Goal: Information Seeking & Learning: Learn about a topic

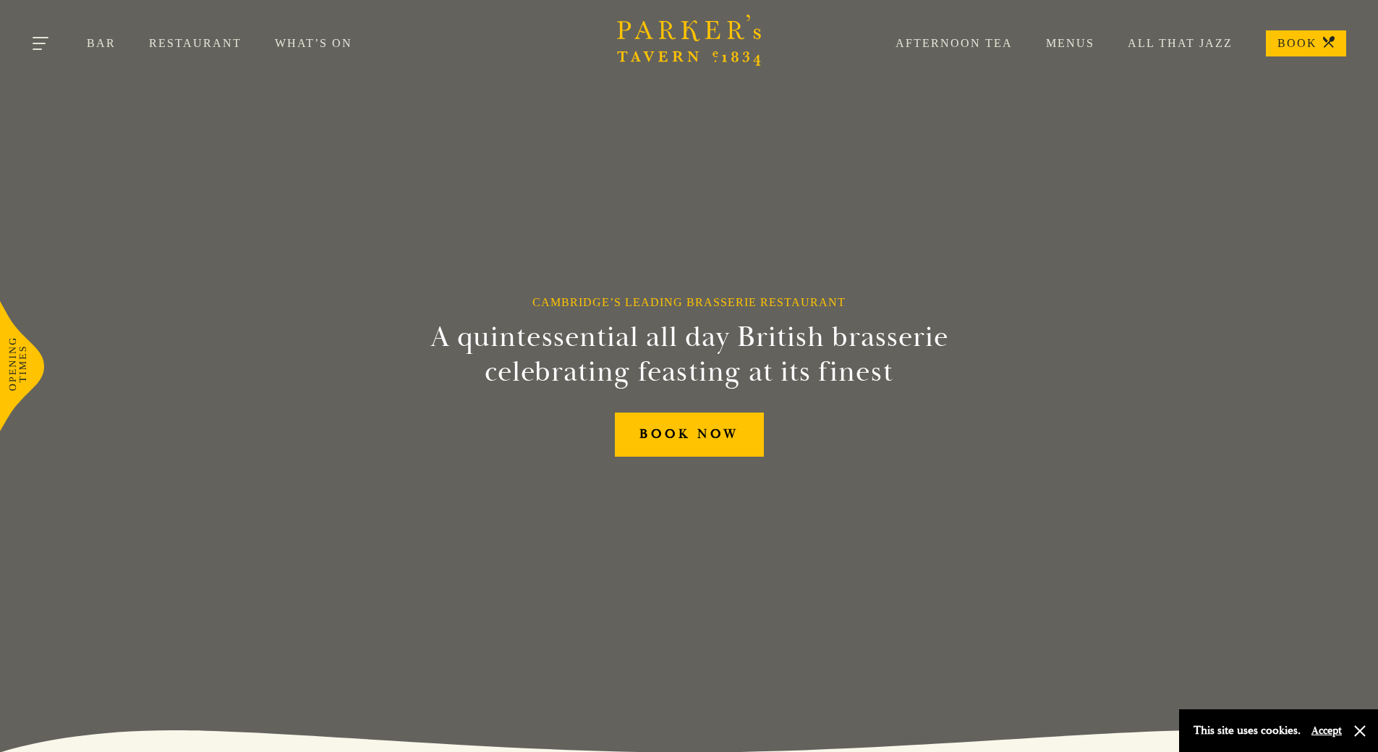
click at [25, 43] on button "Toggle navigation" at bounding box center [41, 45] width 61 height 61
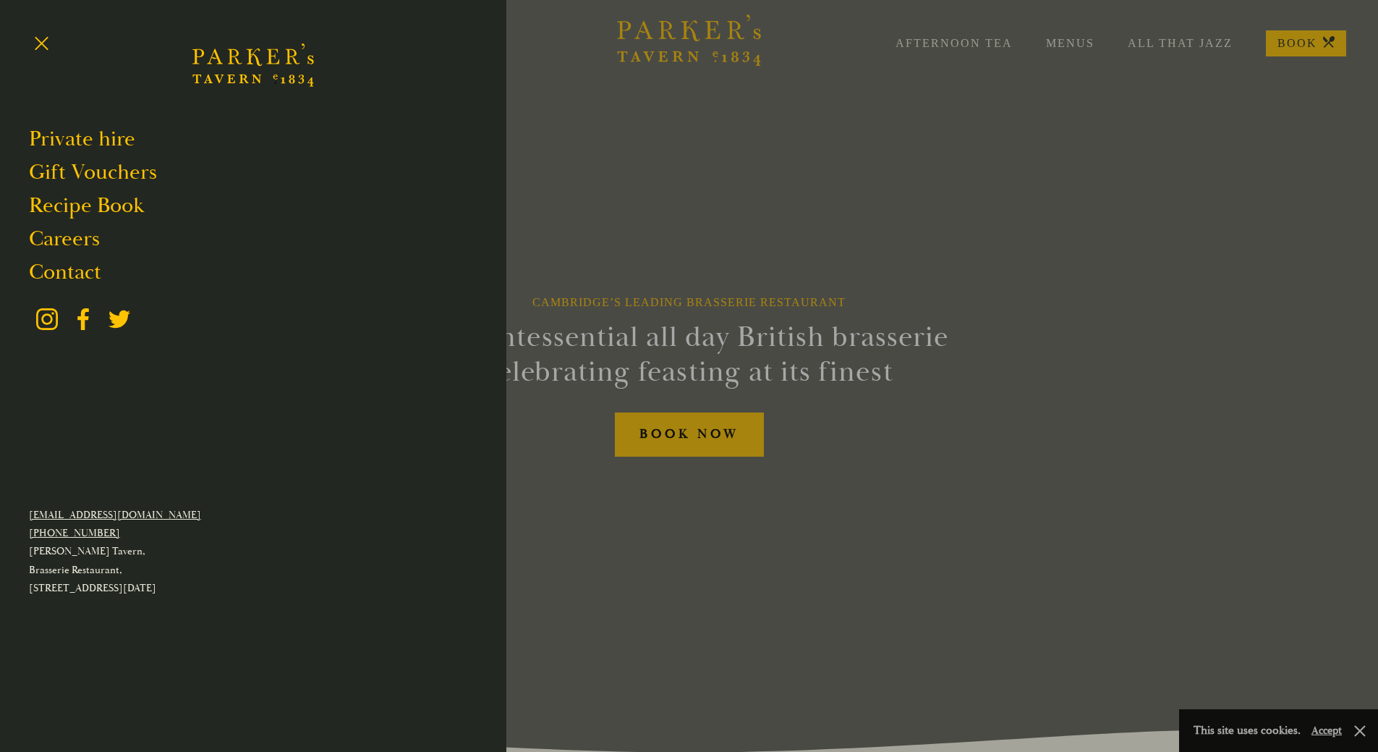
click at [582, 162] on div at bounding box center [689, 376] width 1378 height 752
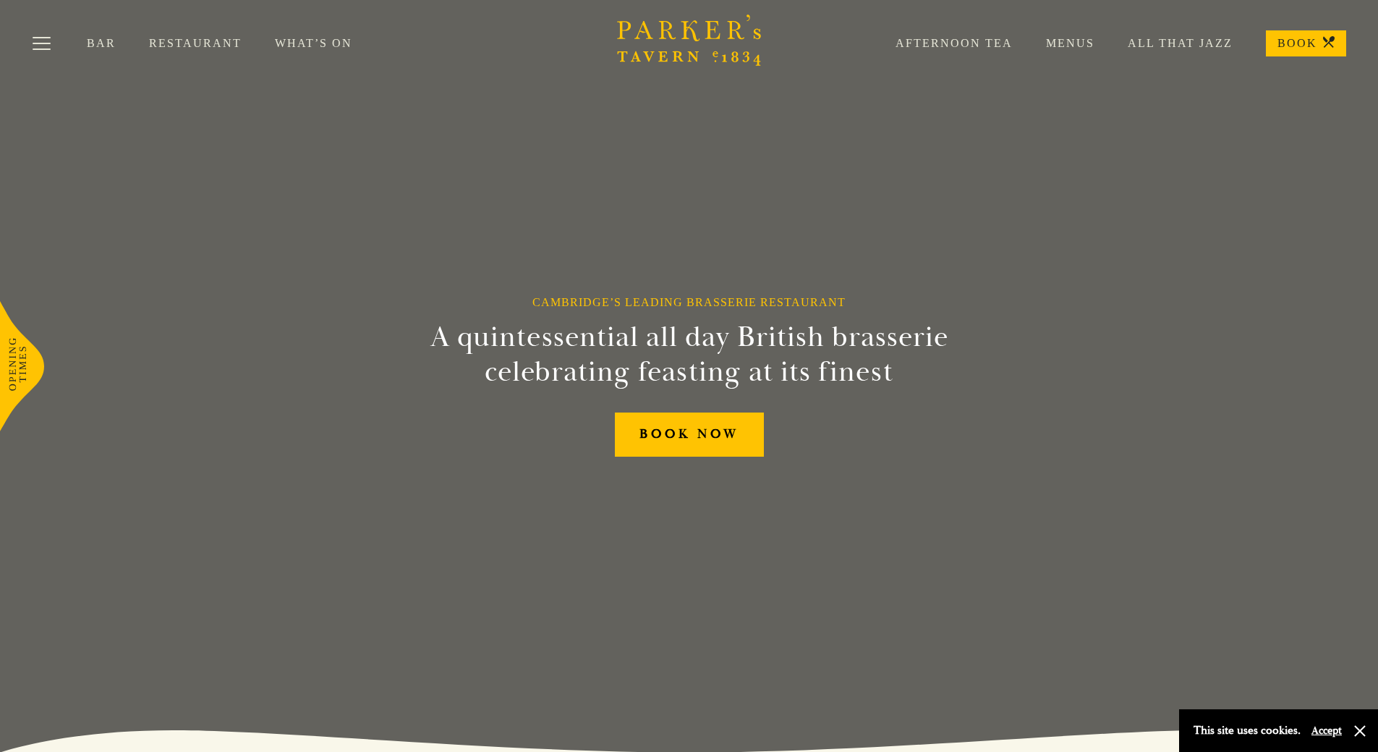
click at [192, 47] on link "Restaurant" at bounding box center [212, 43] width 126 height 14
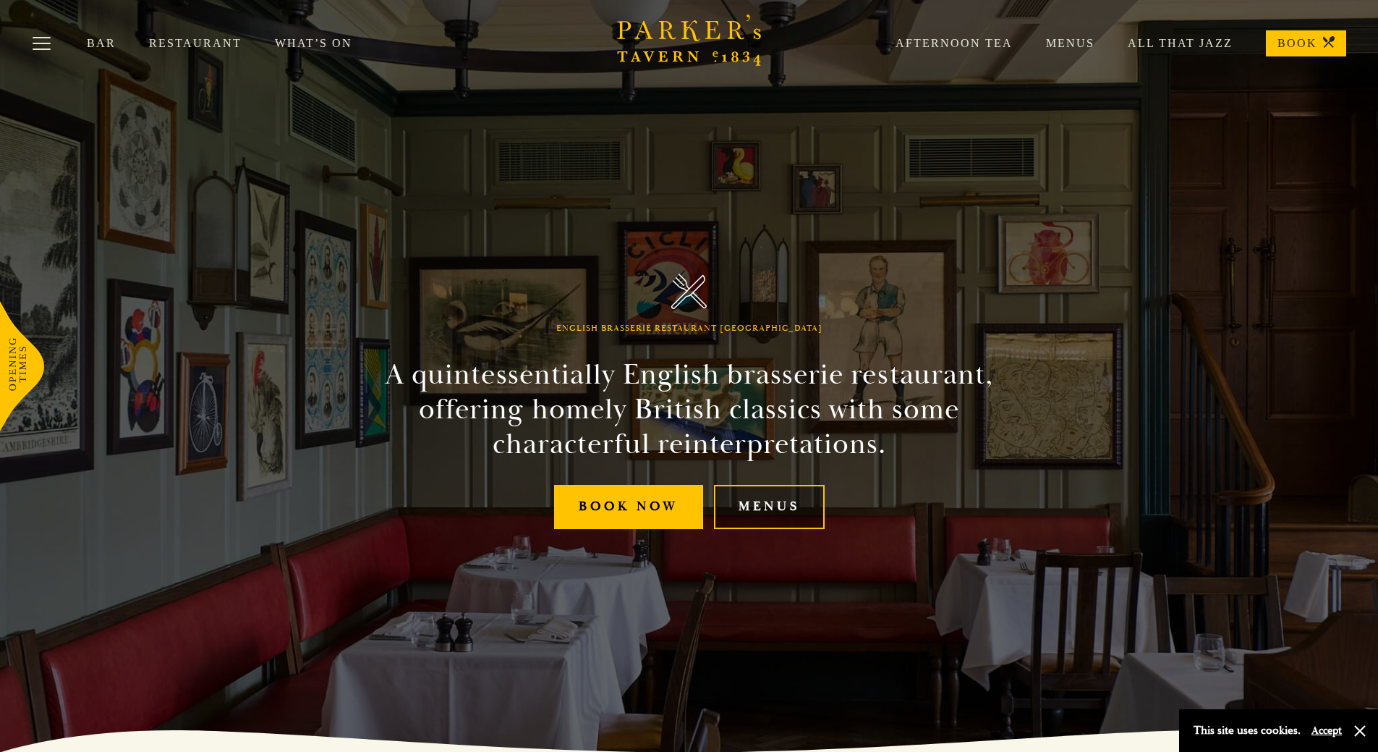
click at [789, 512] on link "Menus" at bounding box center [769, 507] width 111 height 44
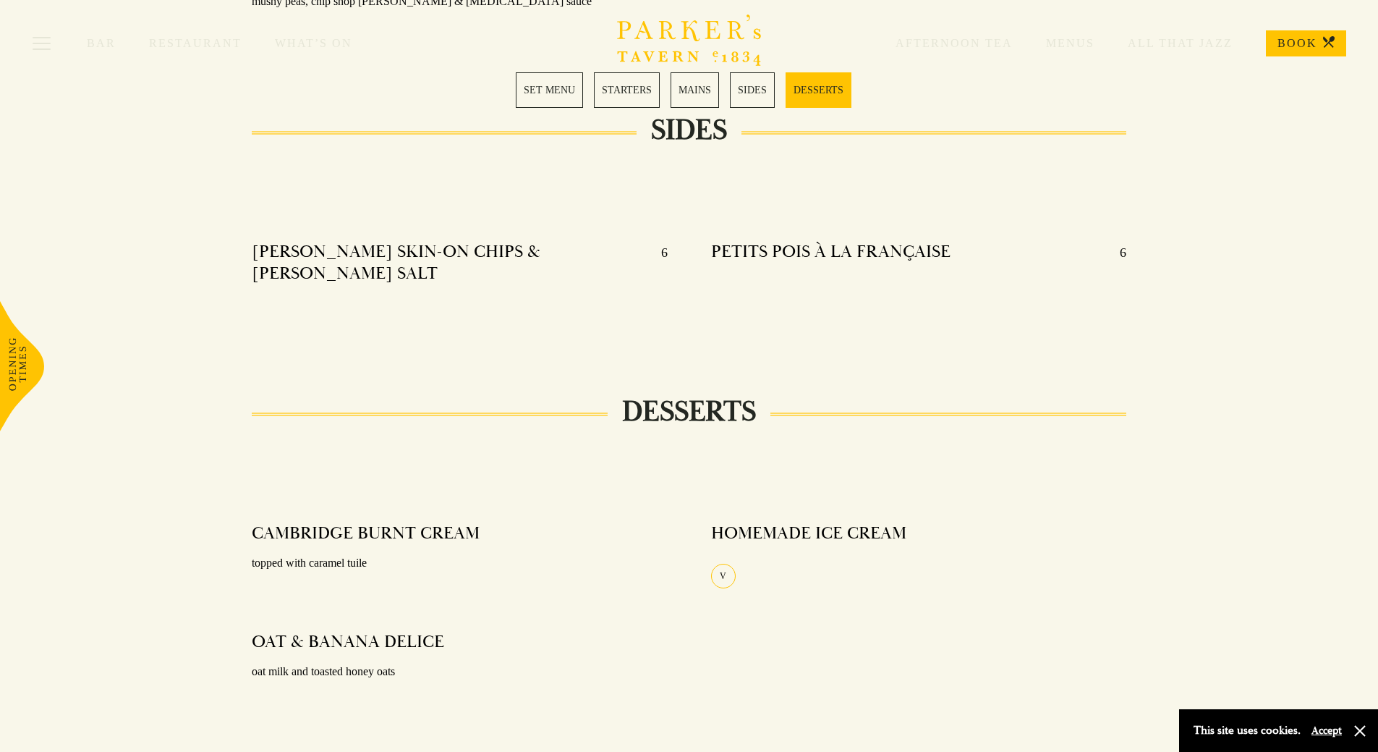
scroll to position [1013, 0]
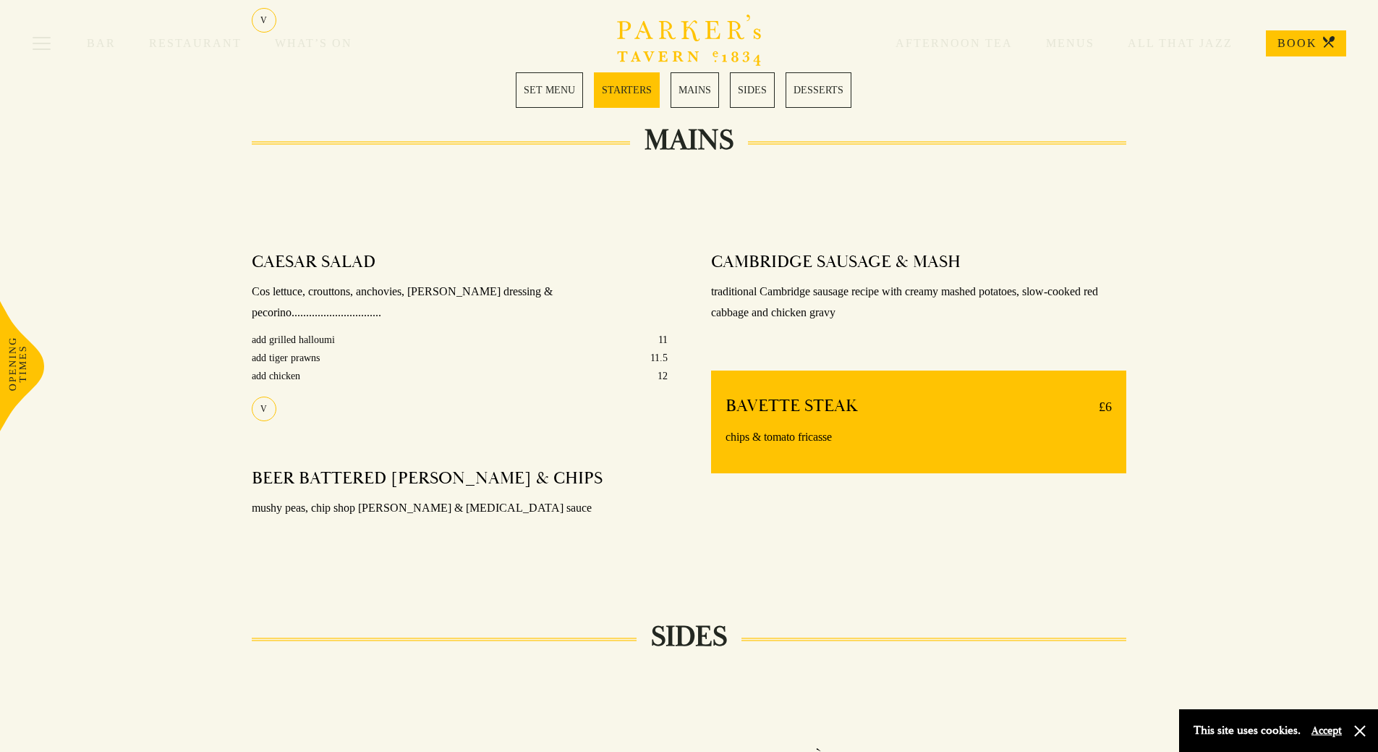
click at [681, 86] on div "Bar Restaurant What’s On Afternoon Tea Menus All That Jazz BOOK" at bounding box center [689, 43] width 1378 height 87
click at [695, 95] on link "MAINS" at bounding box center [695, 89] width 48 height 35
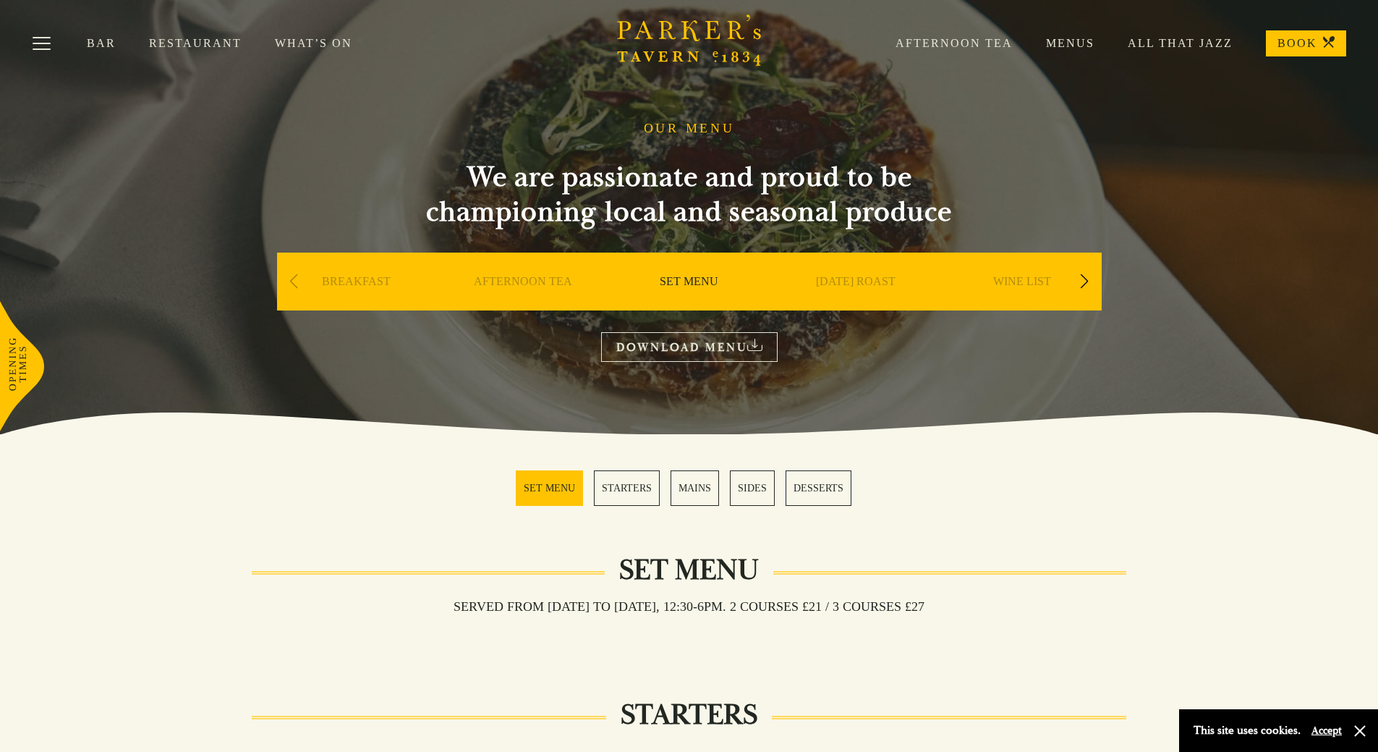
click at [756, 340] on icon at bounding box center [754, 345] width 15 height 12
click at [1091, 284] on div "Next slide" at bounding box center [1085, 282] width 20 height 32
click at [1090, 284] on div "Next slide" at bounding box center [1085, 282] width 20 height 32
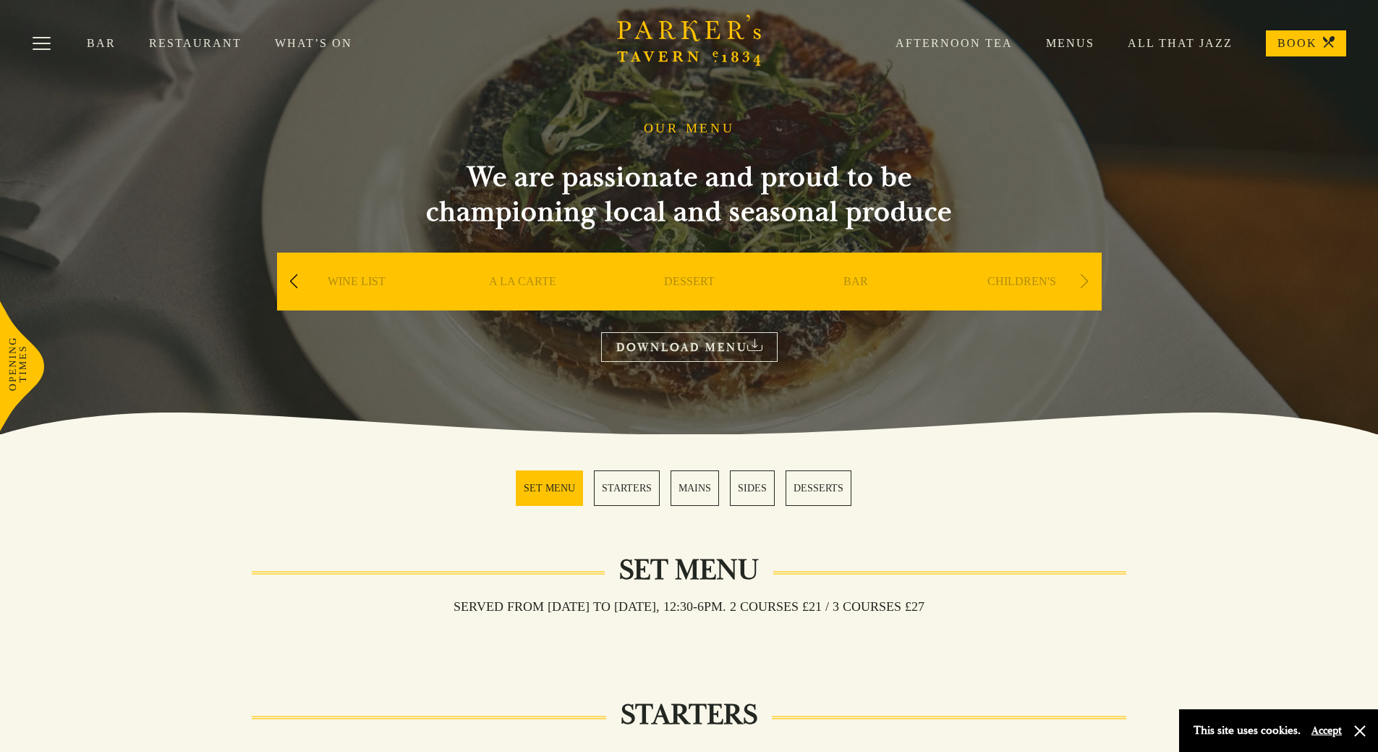
click at [1090, 284] on div "Next slide" at bounding box center [1085, 282] width 20 height 32
click at [517, 279] on link "A LA CARTE" at bounding box center [522, 303] width 67 height 58
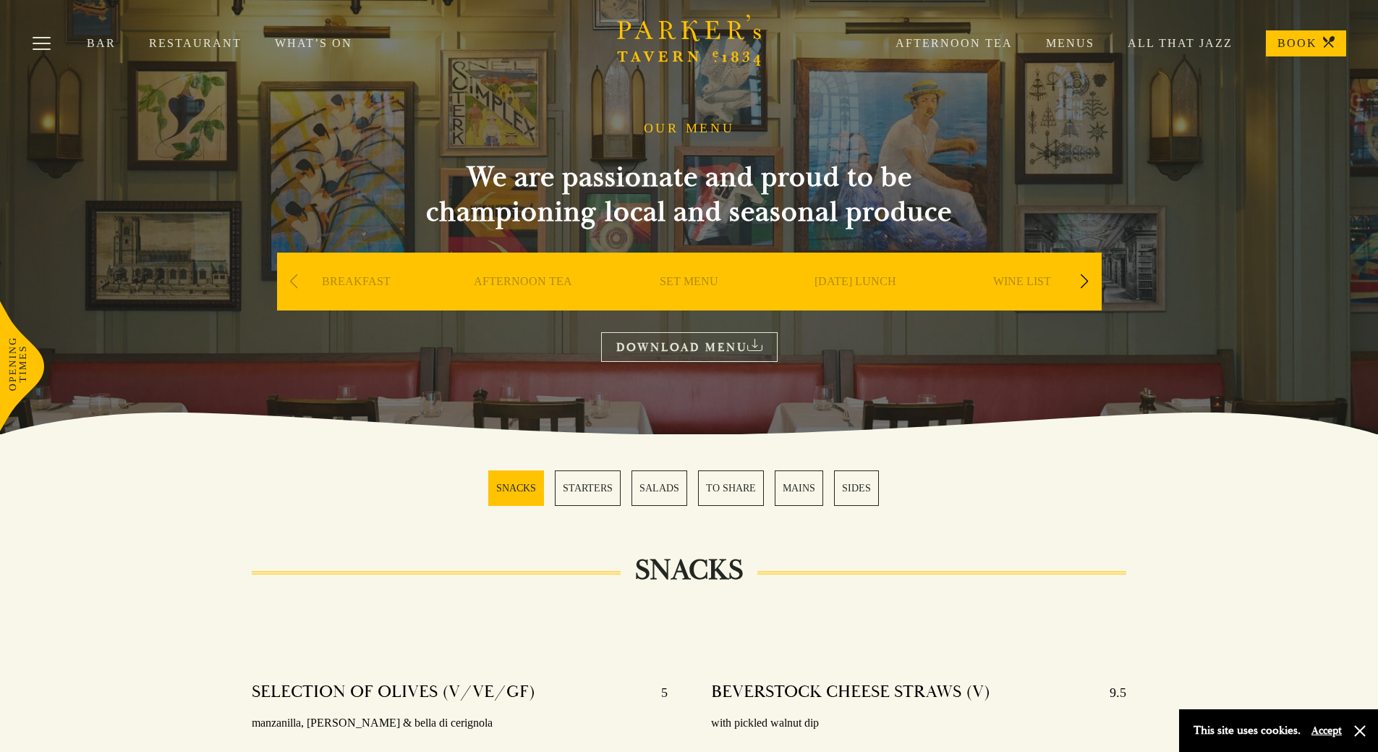
click at [103, 43] on link "Bar" at bounding box center [118, 43] width 62 height 14
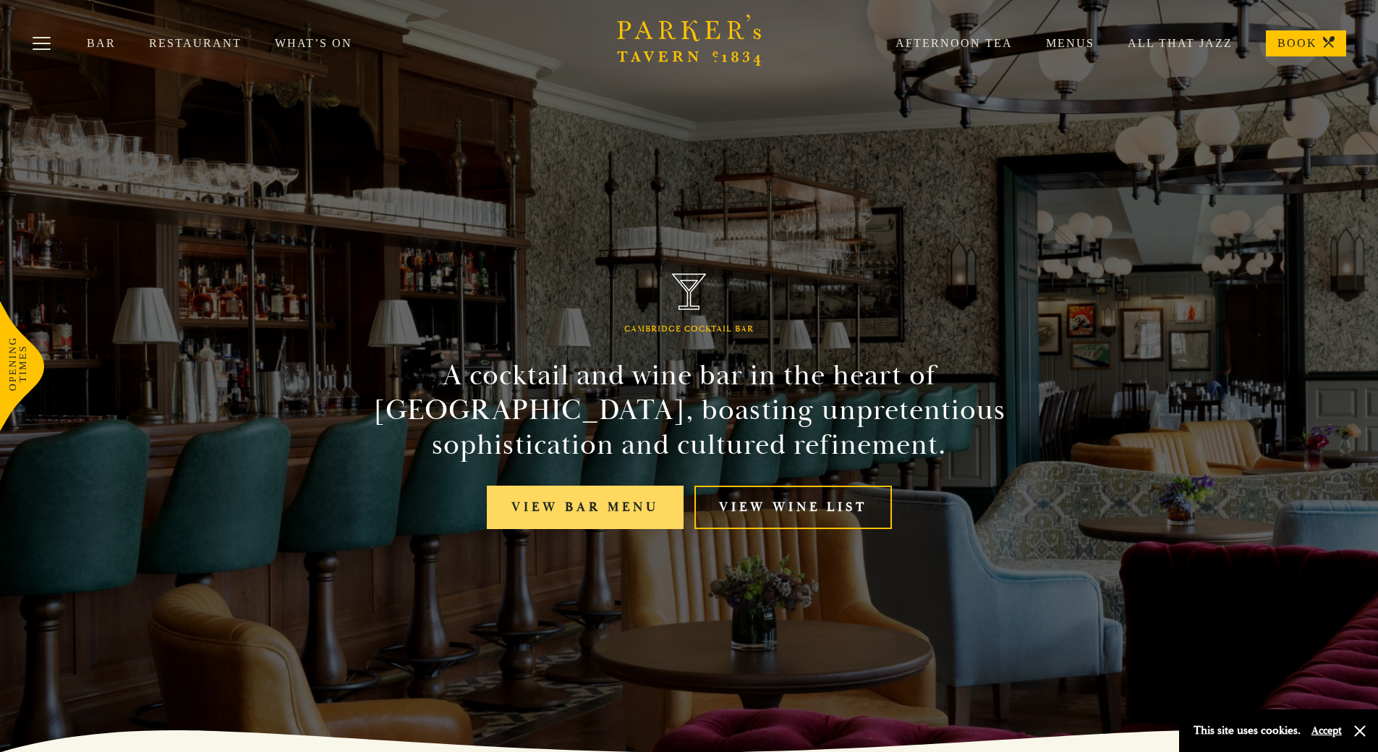
click at [583, 499] on link "View bar menu" at bounding box center [585, 507] width 197 height 44
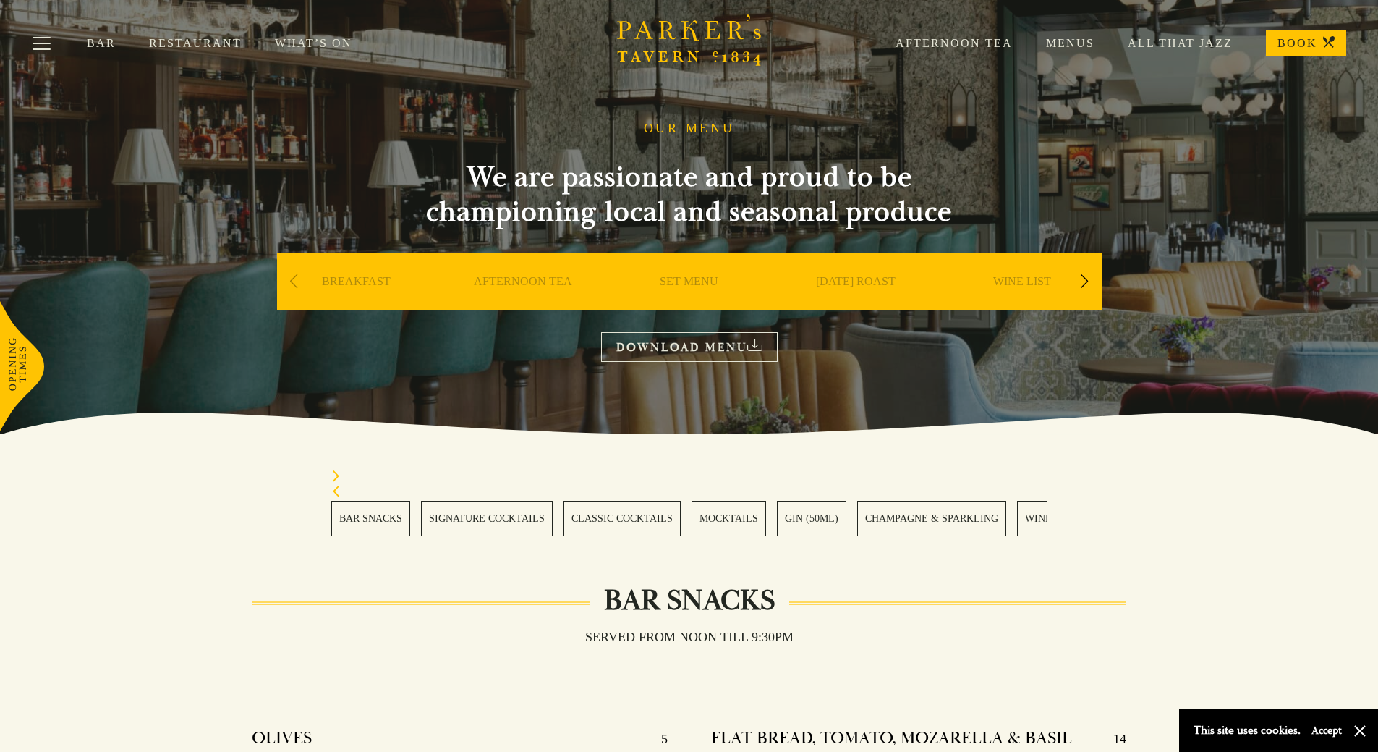
click at [334, 475] on icon "Next slide" at bounding box center [336, 476] width 10 height 12
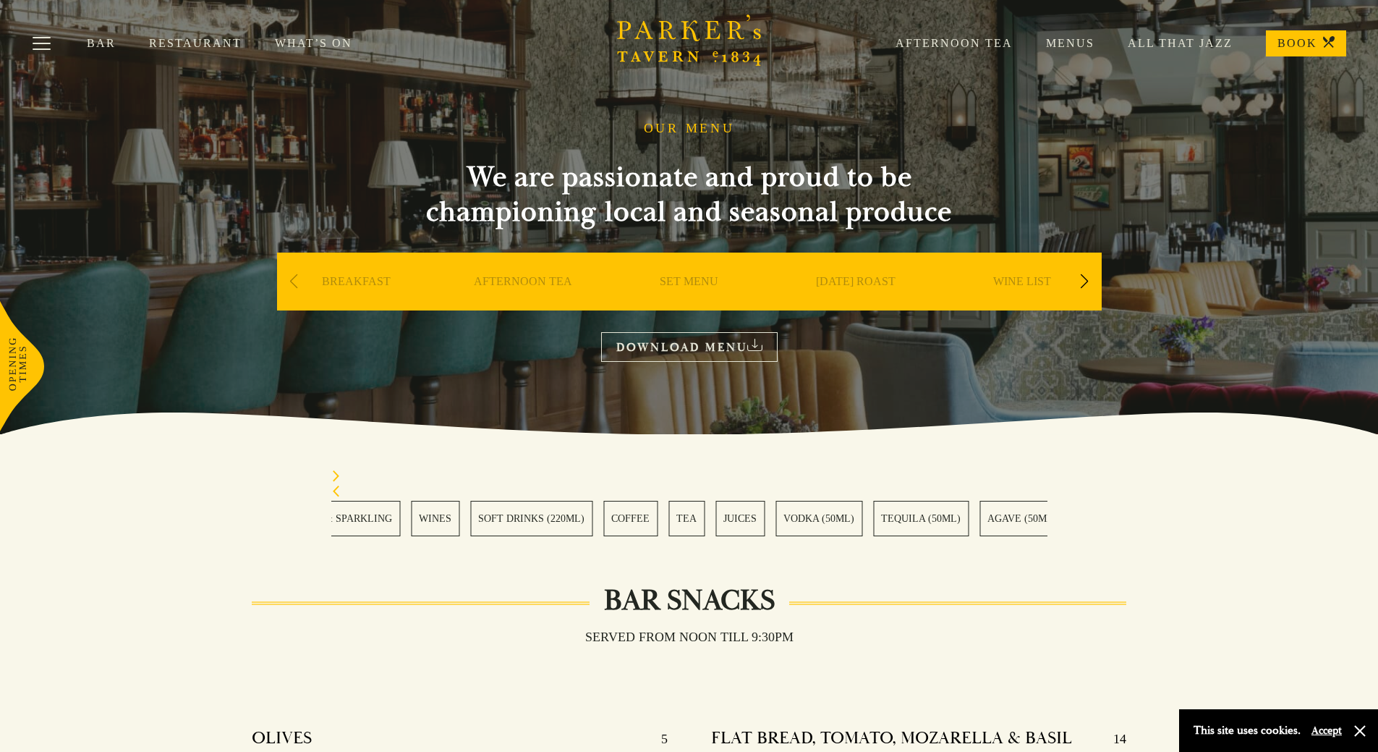
click at [334, 475] on icon "Next slide" at bounding box center [336, 476] width 10 height 12
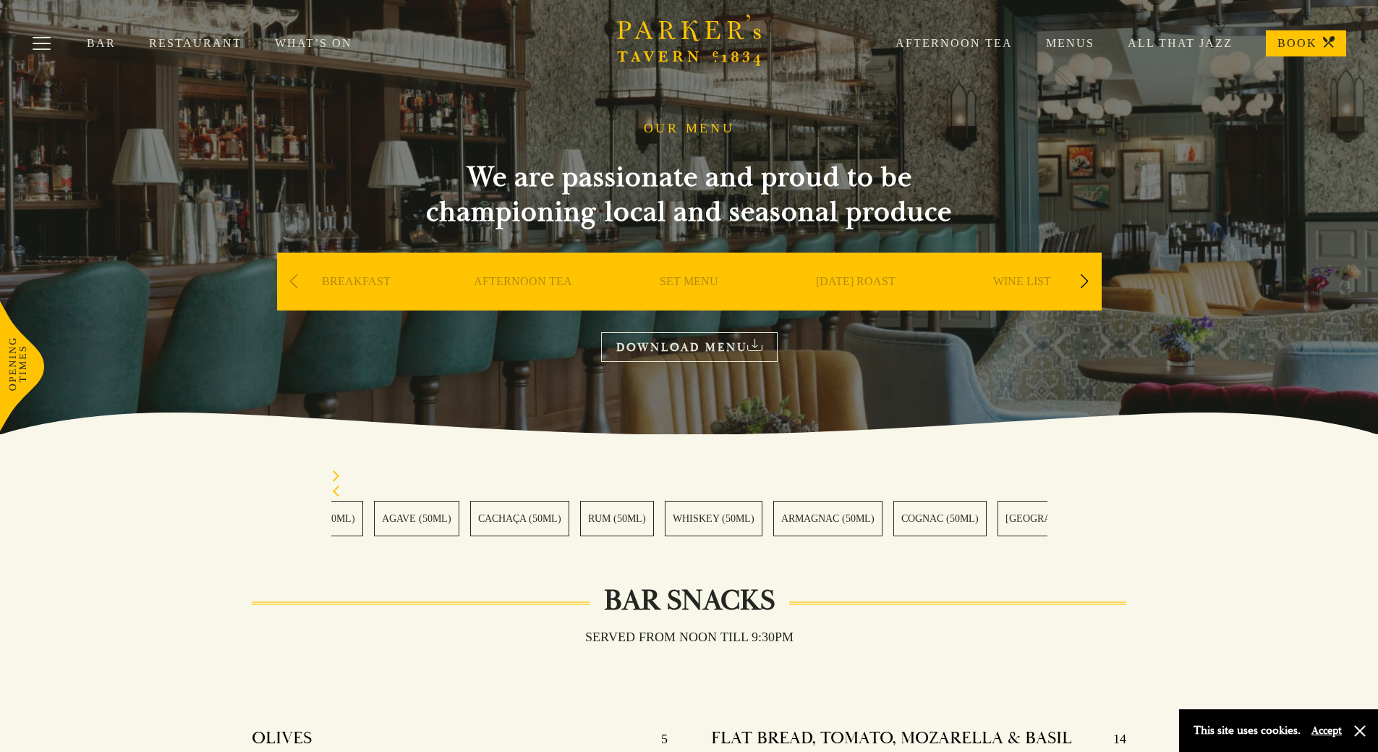
click at [334, 475] on icon "Next slide" at bounding box center [336, 476] width 10 height 12
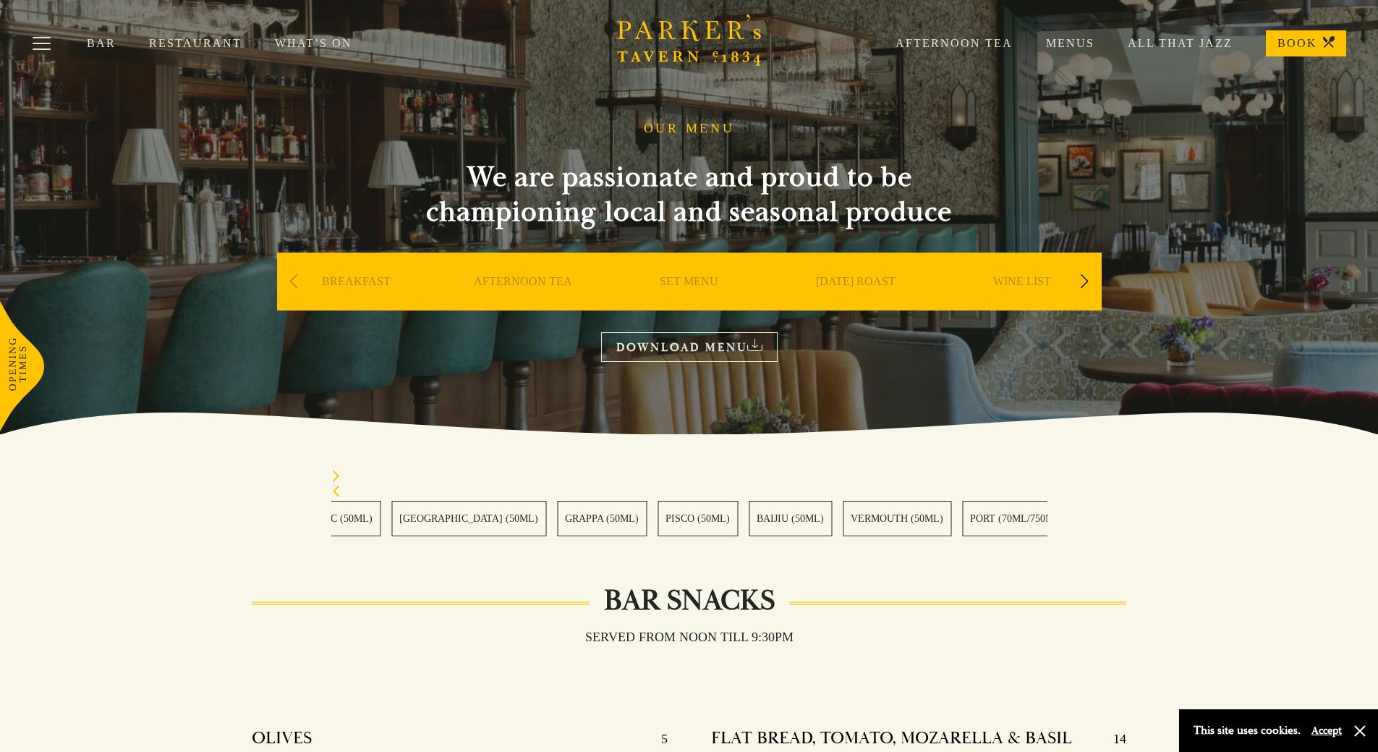
click at [334, 475] on icon "Next slide" at bounding box center [336, 476] width 10 height 12
click at [334, 494] on icon "Previous slide" at bounding box center [336, 491] width 10 height 12
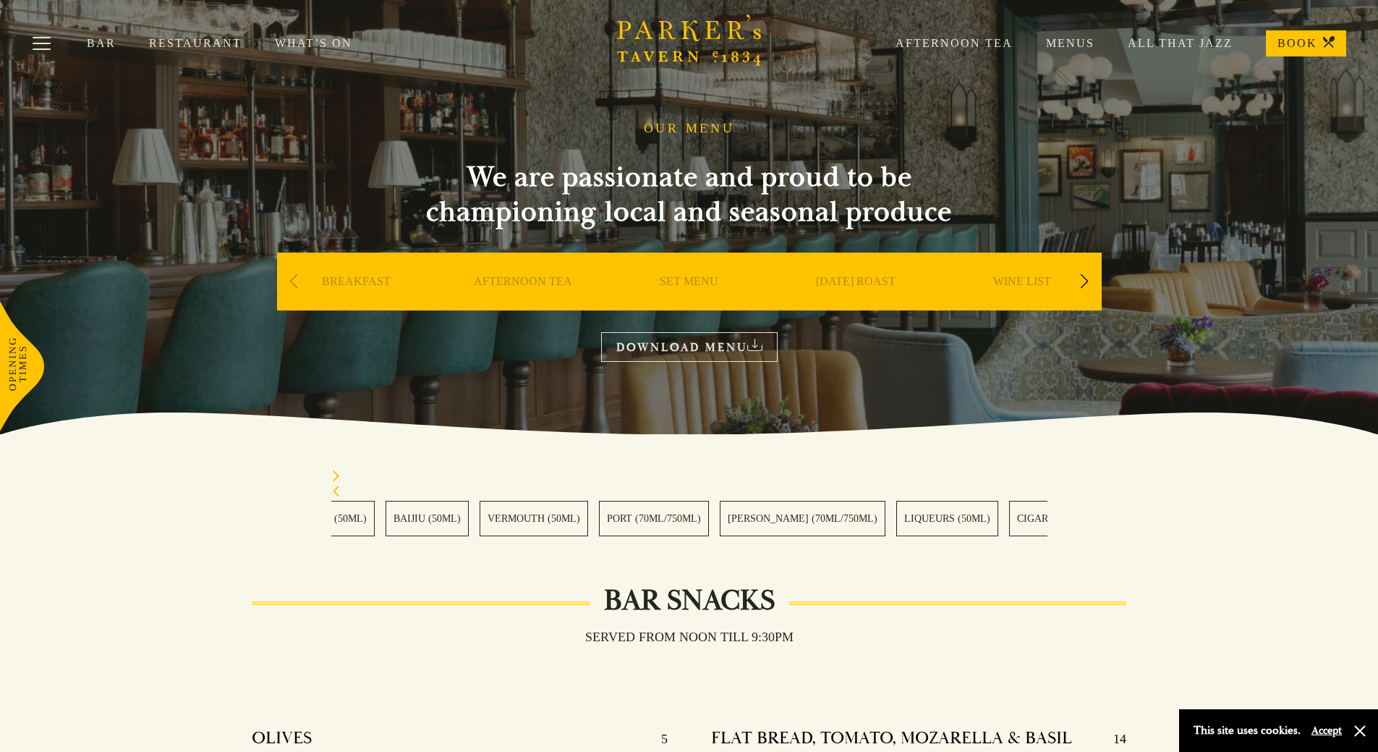
click at [334, 494] on icon "Previous slide" at bounding box center [336, 491] width 10 height 12
click at [335, 494] on icon "Previous slide" at bounding box center [336, 491] width 10 height 12
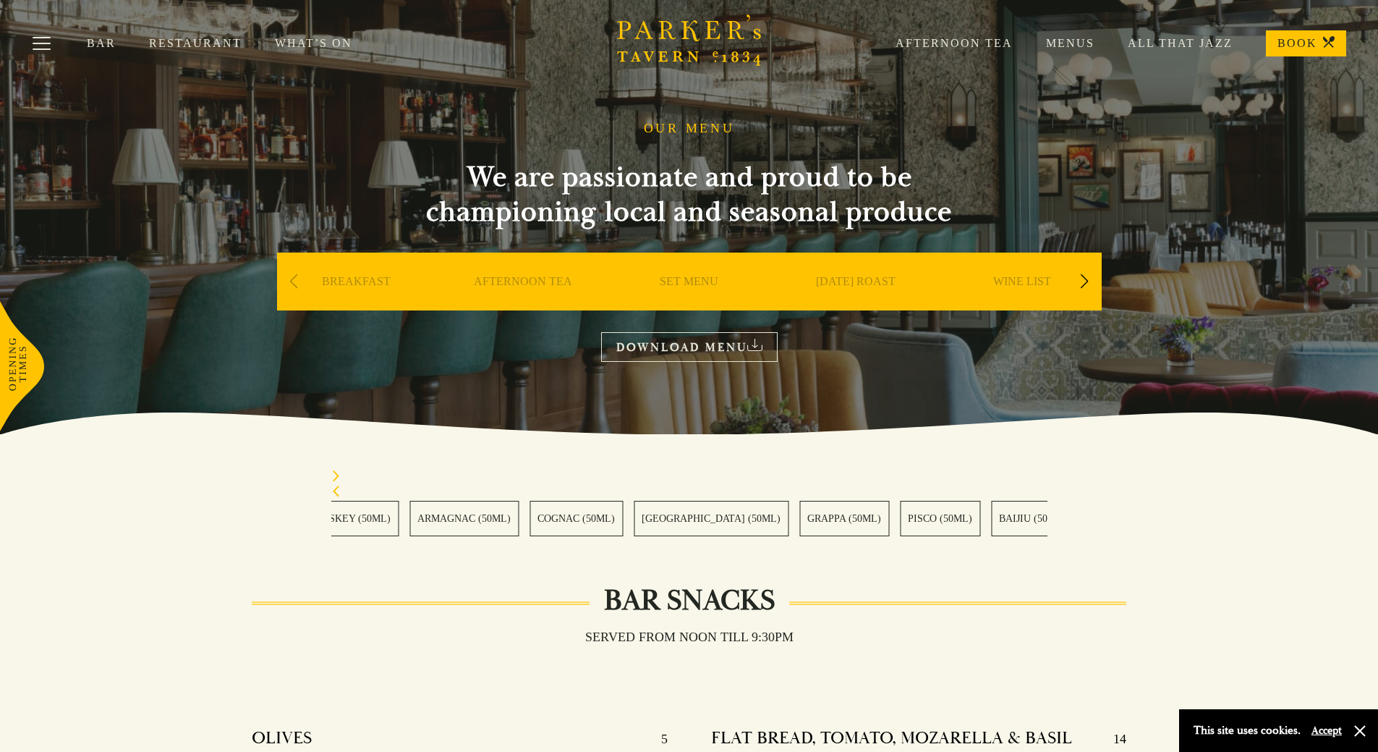
click at [335, 494] on icon "Previous slide" at bounding box center [336, 491] width 10 height 12
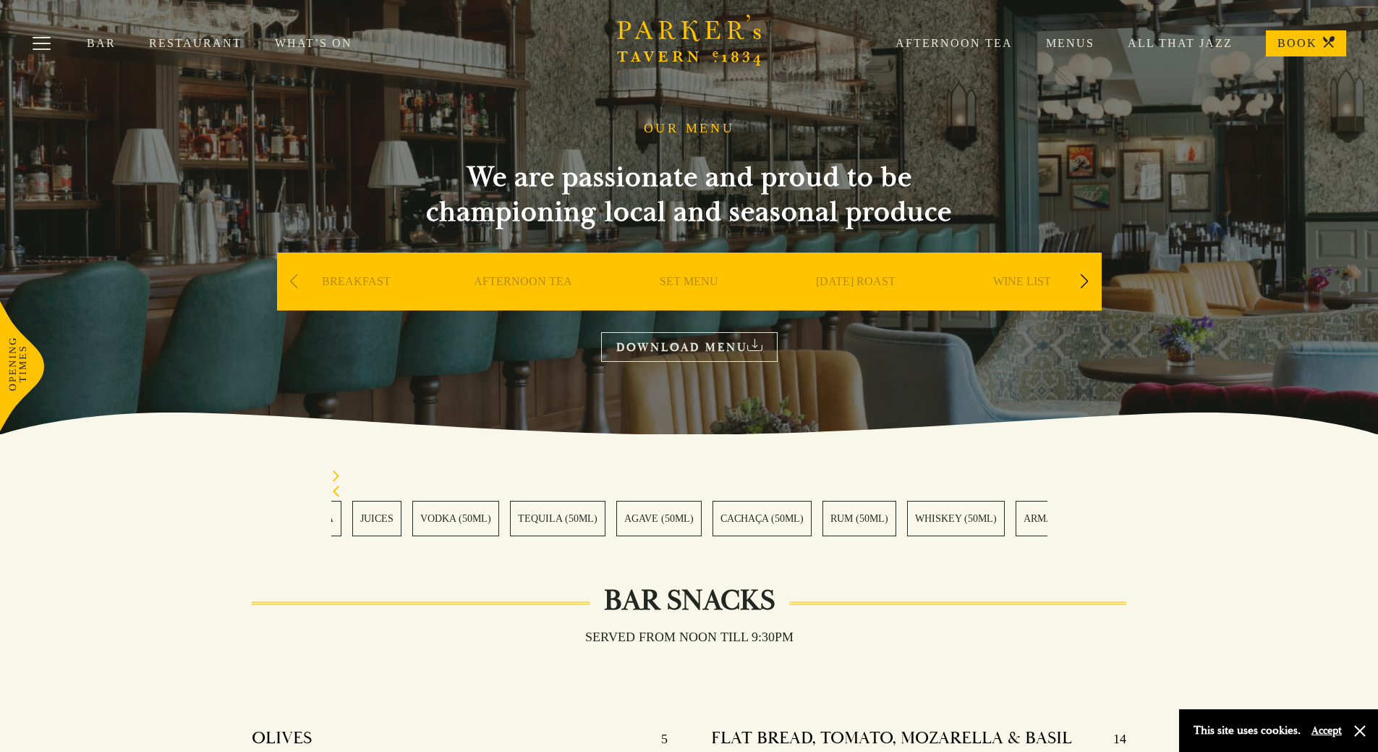
click at [335, 494] on icon "Previous slide" at bounding box center [336, 491] width 10 height 12
click at [572, 513] on link "SOFT DRINKS (220ML)" at bounding box center [531, 518] width 122 height 35
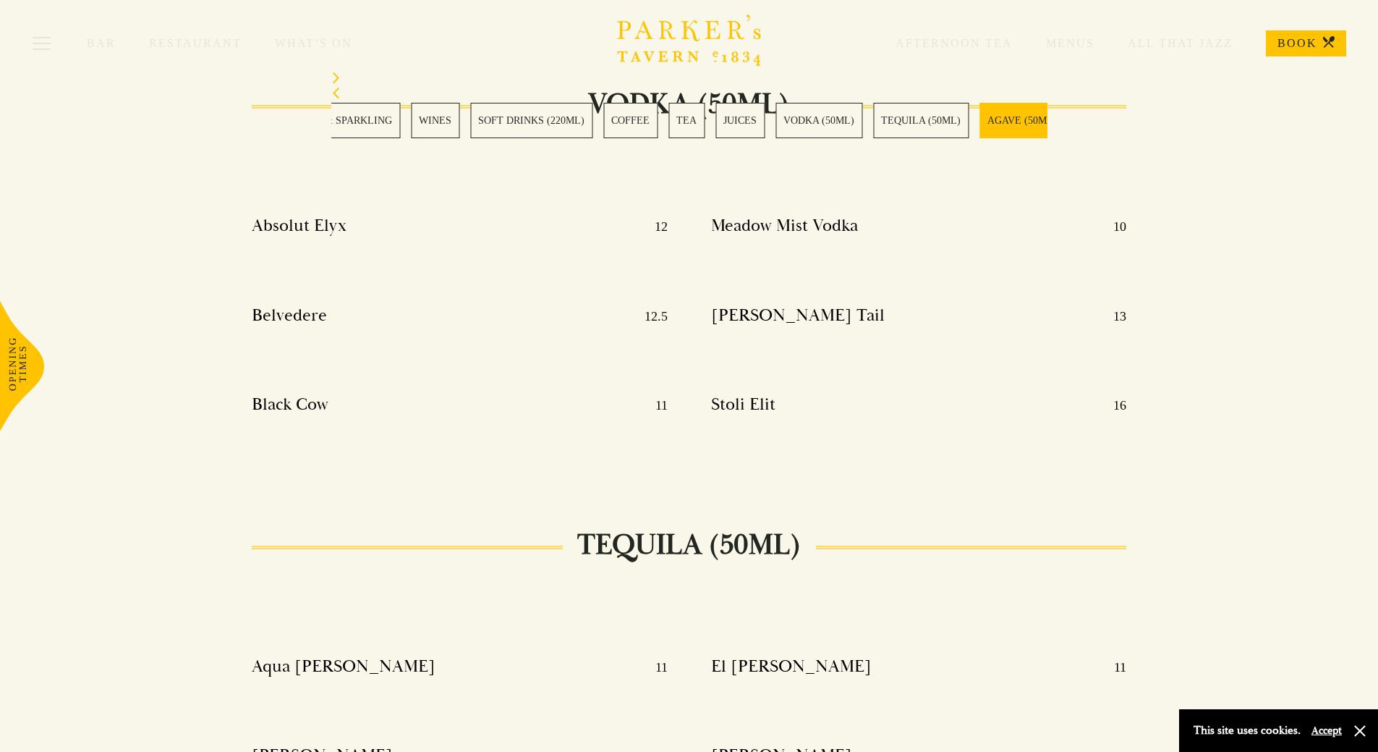
scroll to position [9353, 0]
